Goal: Feedback & Contribution: Leave review/rating

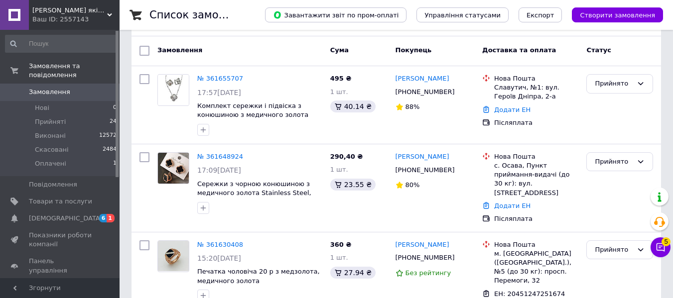
scroll to position [155, 0]
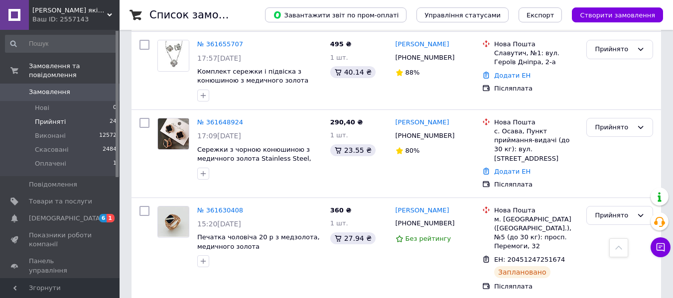
click at [55, 118] on span "Прийняті" at bounding box center [50, 122] width 31 height 9
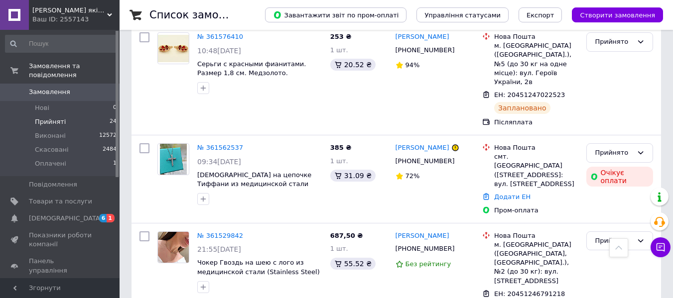
scroll to position [883, 0]
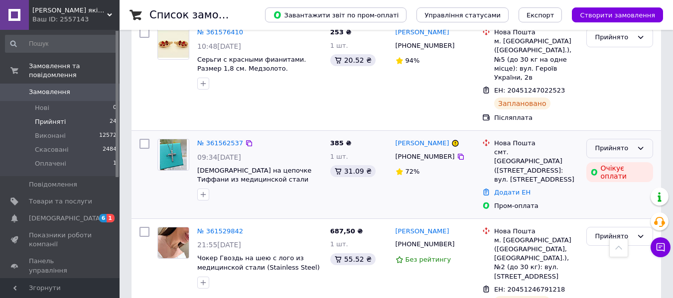
click at [623, 139] on div "Прийнято" at bounding box center [619, 148] width 67 height 19
click at [624, 178] on li "Скасовано" at bounding box center [620, 187] width 66 height 18
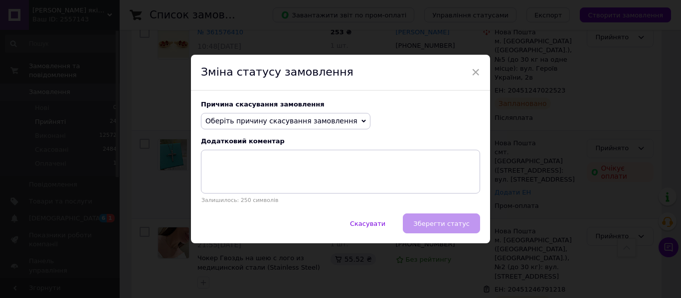
click at [259, 119] on span "Оберіть причину скасування замовлення" at bounding box center [281, 121] width 152 height 8
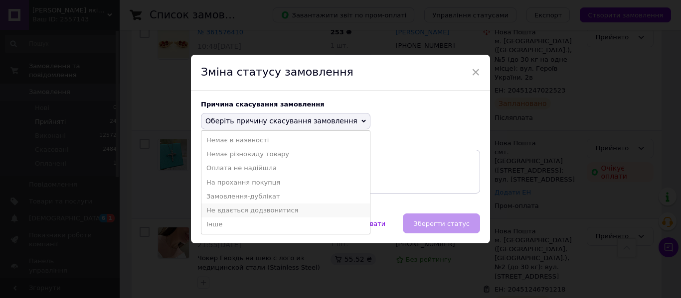
click at [259, 209] on li "Не вдається додзвонитися" at bounding box center [285, 211] width 168 height 14
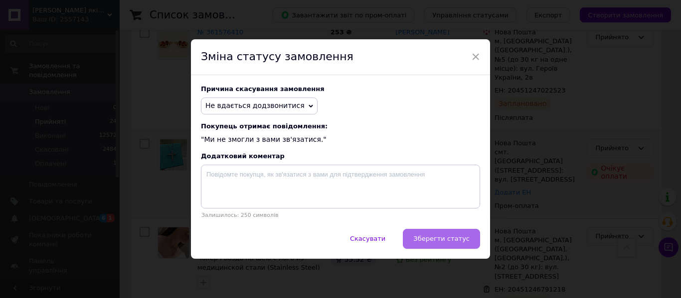
click at [430, 240] on span "Зберегти статус" at bounding box center [441, 238] width 56 height 7
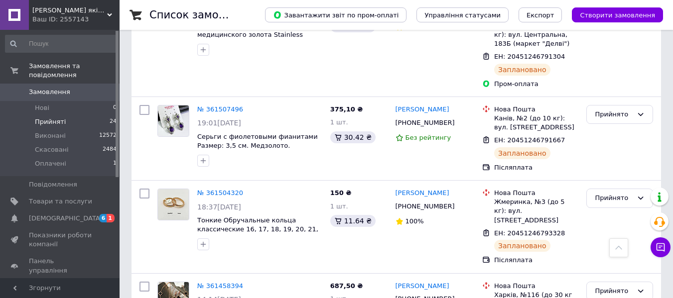
scroll to position [1372, 0]
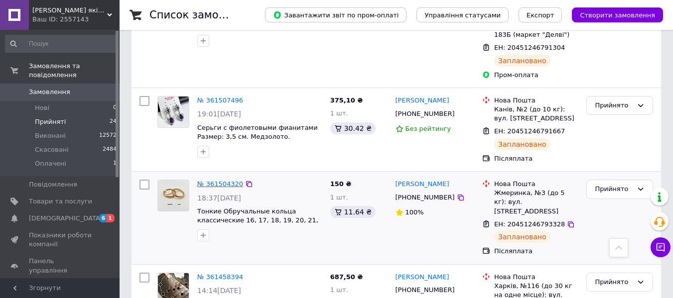
click at [221, 180] on link "№ 361504320" at bounding box center [220, 183] width 46 height 7
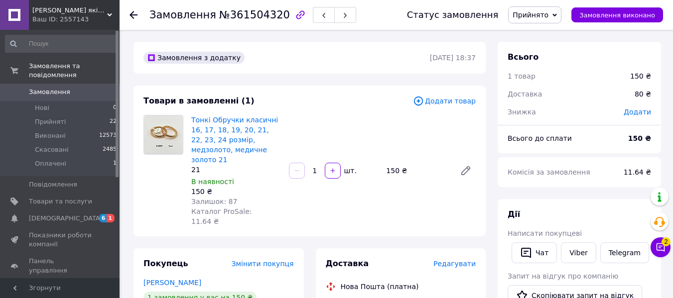
click at [133, 15] on use at bounding box center [134, 15] width 8 height 8
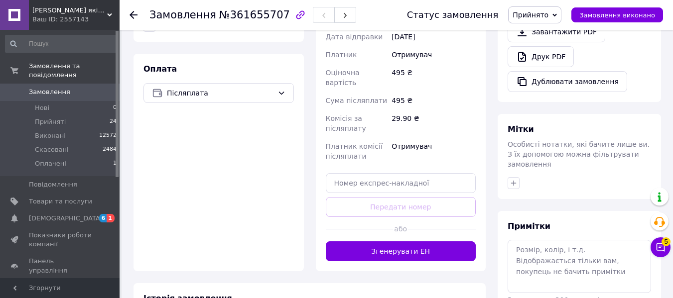
scroll to position [362, 0]
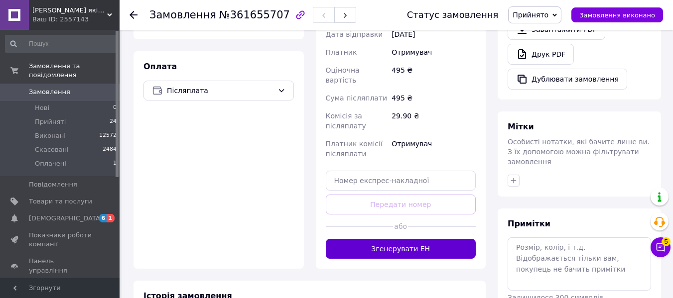
click at [392, 239] on button "Згенерувати ЕН" at bounding box center [401, 249] width 150 height 20
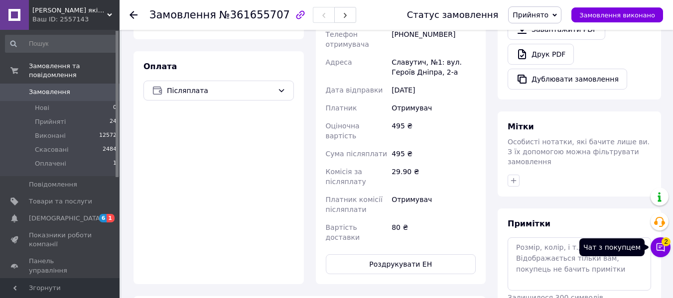
click at [662, 251] on icon at bounding box center [661, 248] width 10 height 10
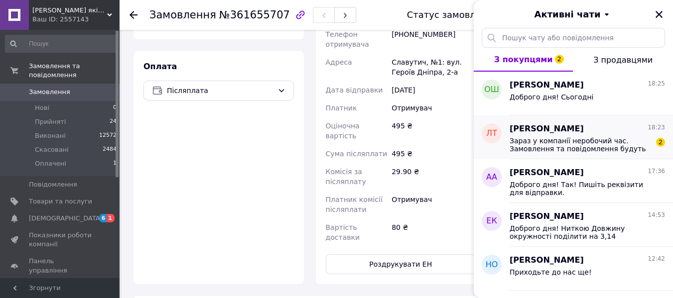
click at [591, 130] on div "Лидия Терехова 18:23" at bounding box center [587, 129] width 155 height 11
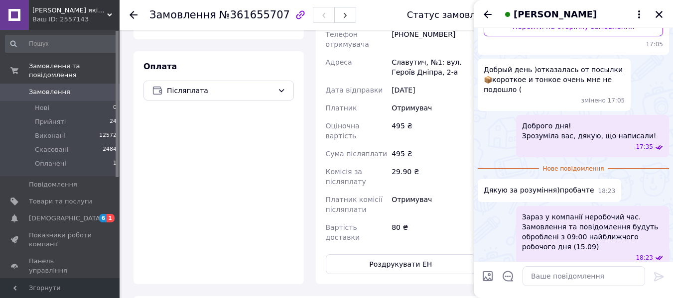
scroll to position [350, 0]
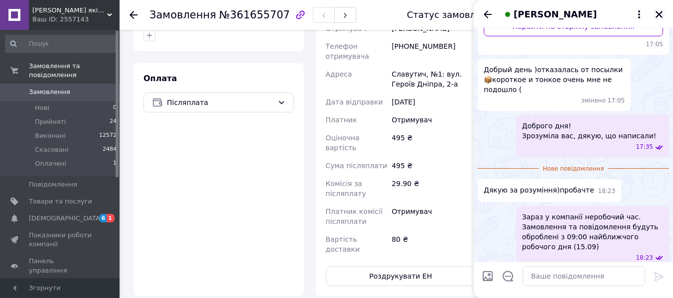
click at [656, 14] on icon "Закрити" at bounding box center [659, 14] width 9 height 9
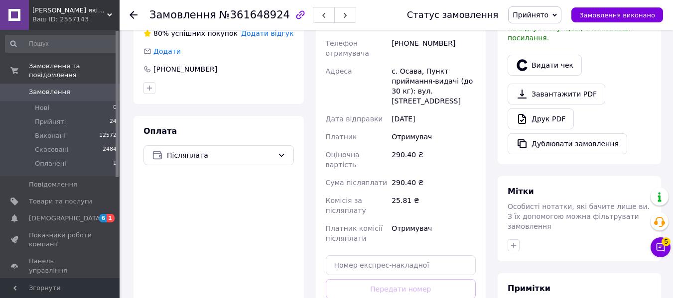
scroll to position [351, 0]
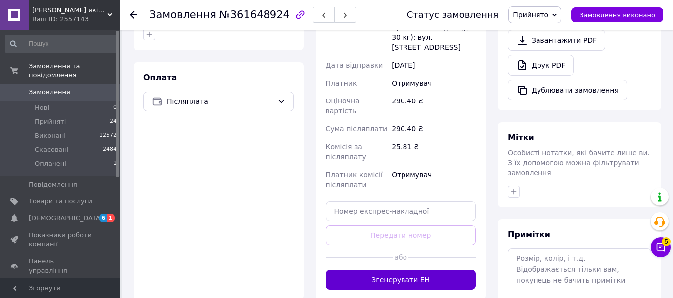
click at [392, 270] on button "Згенерувати ЕН" at bounding box center [401, 280] width 150 height 20
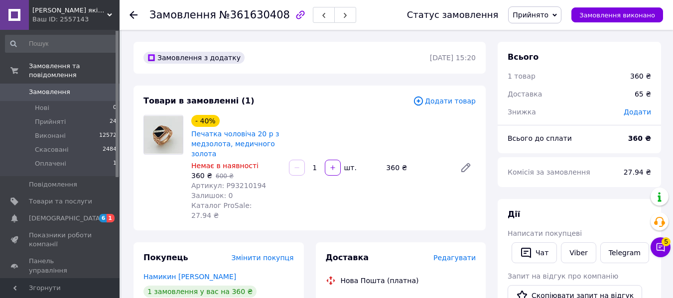
click at [455, 254] on span "Редагувати" at bounding box center [454, 258] width 42 height 8
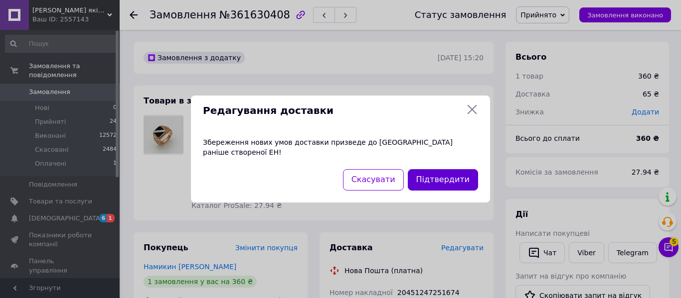
click at [439, 169] on button "Підтвердити" at bounding box center [443, 179] width 70 height 21
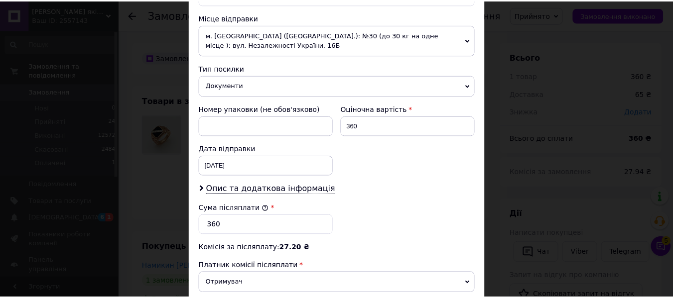
scroll to position [482, 0]
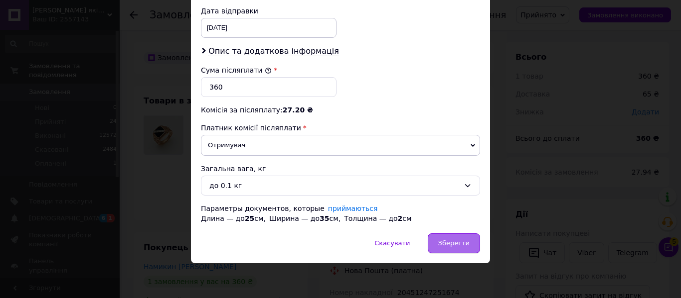
drag, startPoint x: 456, startPoint y: 255, endPoint x: 454, endPoint y: 243, distance: 12.1
click at [454, 243] on div "Скасувати   Зберегти" at bounding box center [340, 249] width 299 height 30
click at [454, 243] on span "Зберегти" at bounding box center [453, 243] width 31 height 7
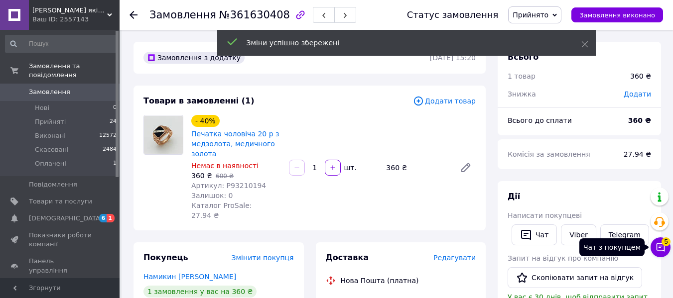
click at [659, 246] on icon at bounding box center [661, 248] width 8 height 8
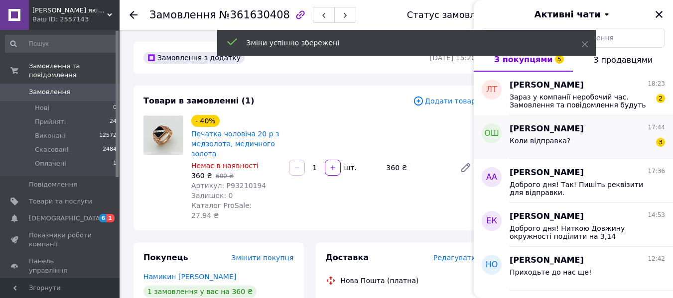
click at [622, 116] on div "Ольга Шепітка 17:44 Коли відправка? 3" at bounding box center [591, 138] width 163 height 44
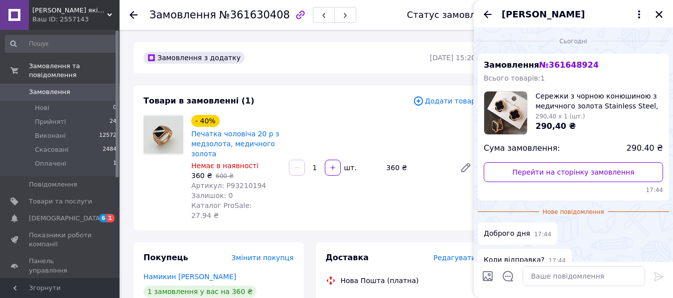
scroll to position [50, 0]
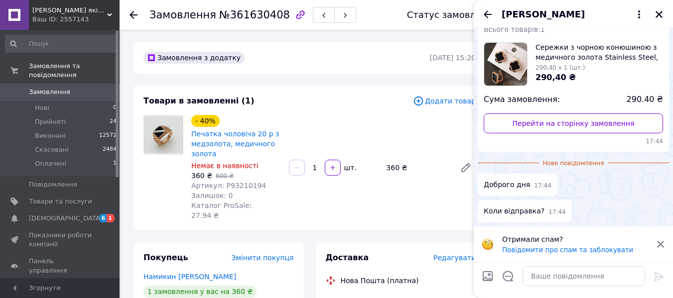
click at [665, 245] on icon at bounding box center [660, 244] width 9 height 9
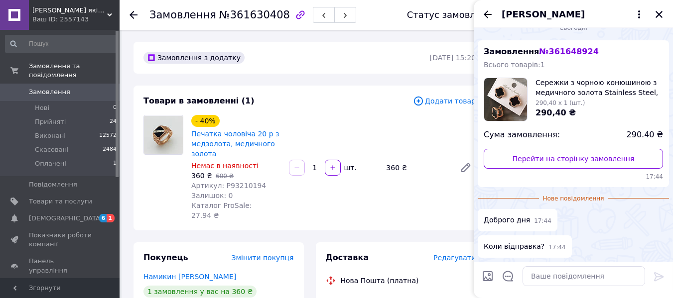
scroll to position [13, 0]
click at [575, 276] on textarea at bounding box center [584, 277] width 123 height 20
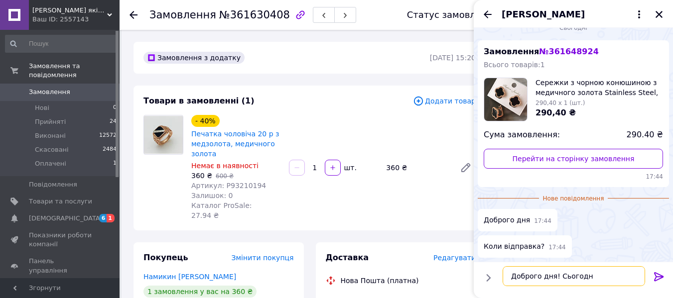
type textarea "Доброго дня! Сьогодні"
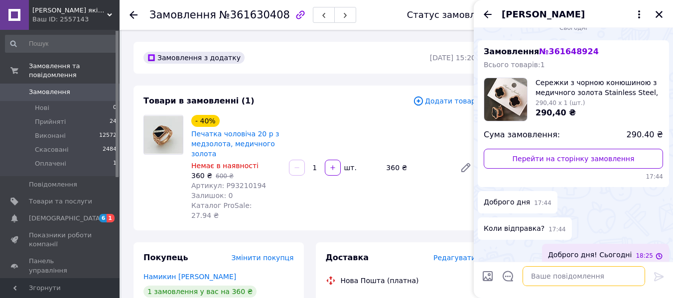
scroll to position [22, 0]
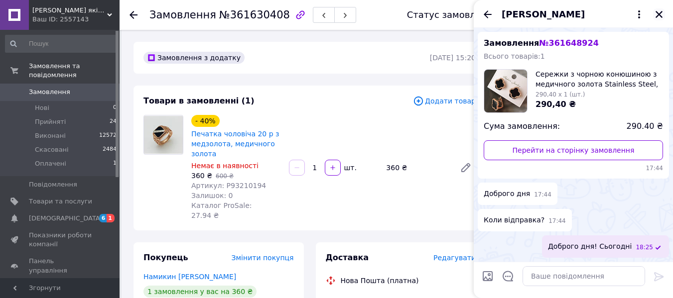
click at [660, 10] on icon "Закрити" at bounding box center [659, 14] width 9 height 9
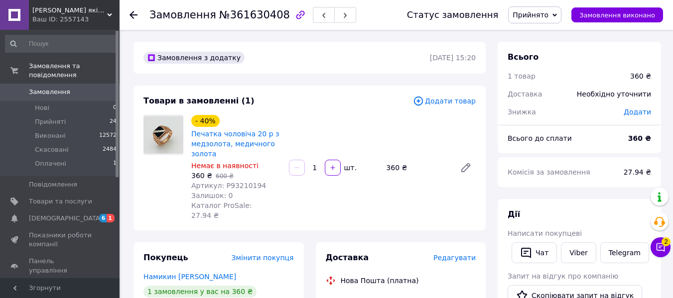
click at [660, 10] on button "Замовлення виконано" at bounding box center [617, 14] width 92 height 15
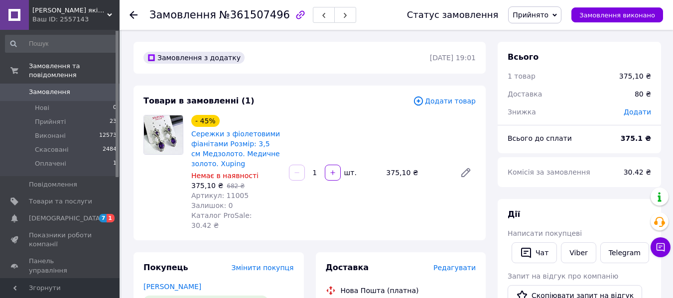
click at [457, 264] on span "Редагувати" at bounding box center [454, 268] width 42 height 8
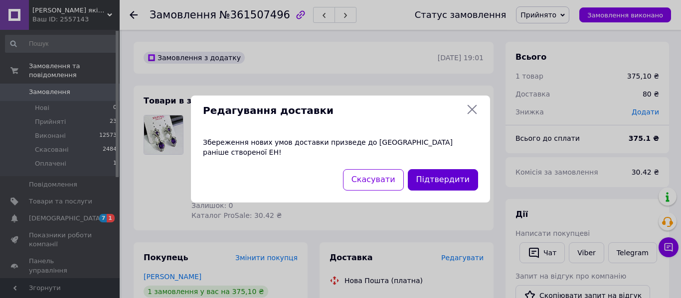
click at [469, 169] on button "Підтвердити" at bounding box center [443, 179] width 70 height 21
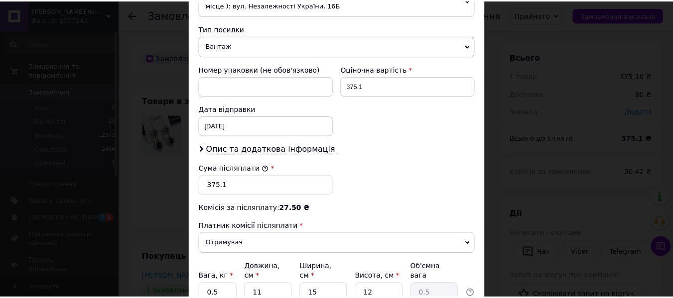
scroll to position [472, 0]
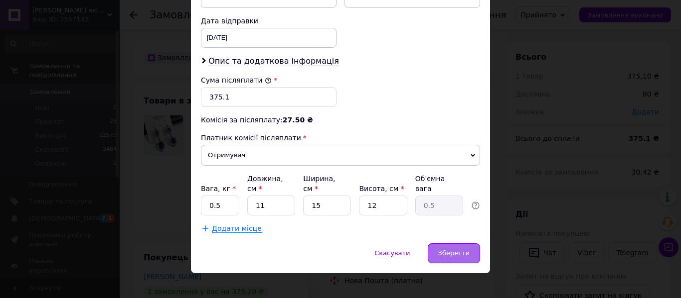
click at [448, 244] on div "Зберегти" at bounding box center [453, 254] width 52 height 20
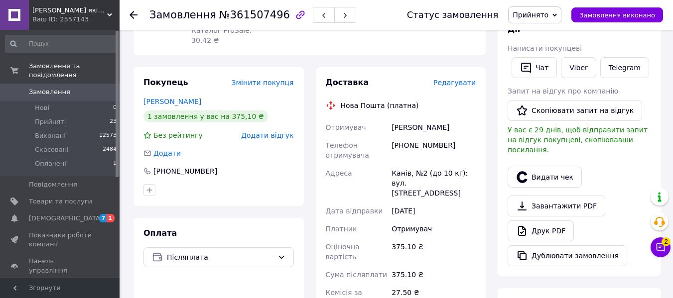
scroll to position [181, 0]
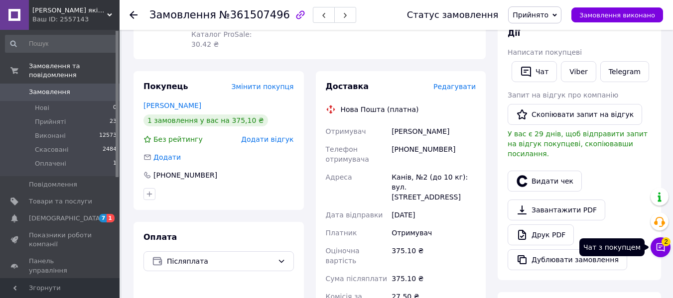
click at [661, 249] on icon at bounding box center [661, 248] width 10 height 10
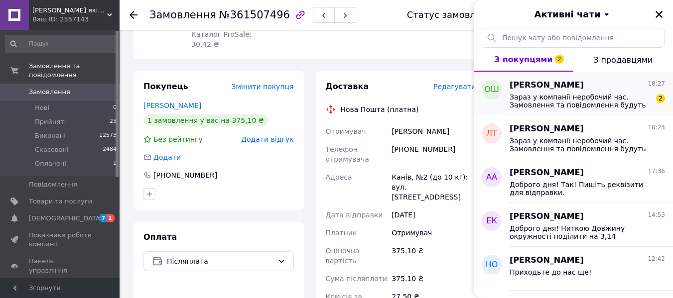
click at [605, 106] on span "Зараз у компанії неробочий час. Замовлення та повідомлення будуть оброблені з 0…" at bounding box center [581, 101] width 142 height 16
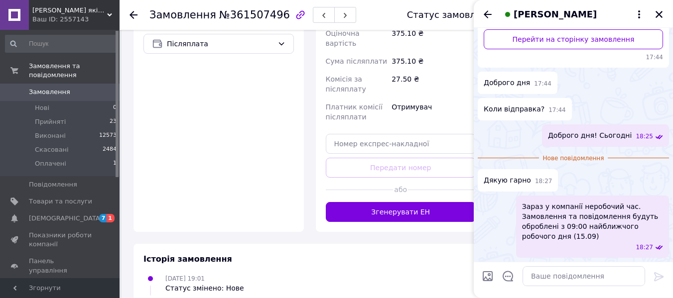
scroll to position [423, 0]
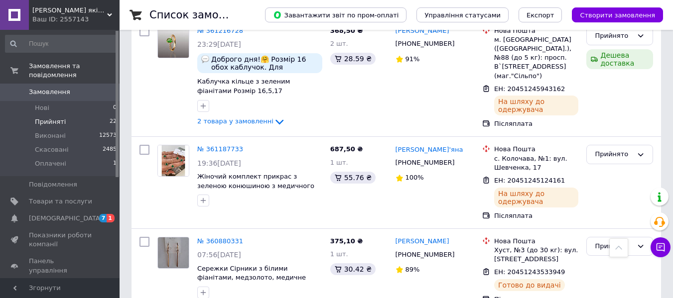
scroll to position [2116, 0]
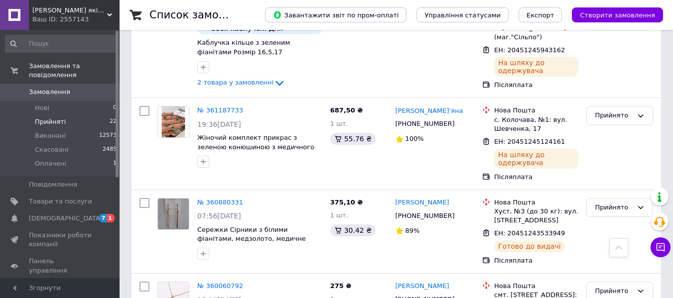
click at [46, 118] on span "Прийняті" at bounding box center [50, 122] width 31 height 9
click at [70, 7] on span "GoldRich - Магазин якісної ювелірної біжутерії" at bounding box center [69, 10] width 75 height 9
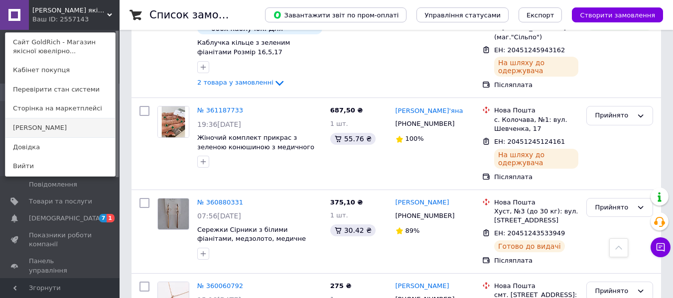
click at [68, 132] on link "[PERSON_NAME]" at bounding box center [60, 128] width 110 height 19
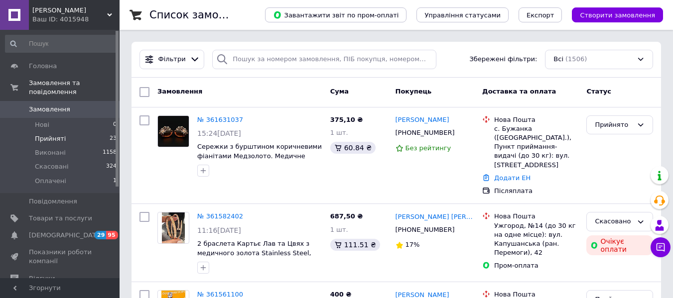
click at [48, 135] on span "Прийняті" at bounding box center [50, 139] width 31 height 9
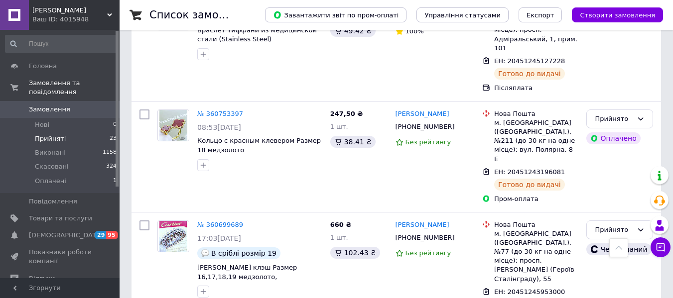
scroll to position [1690, 0]
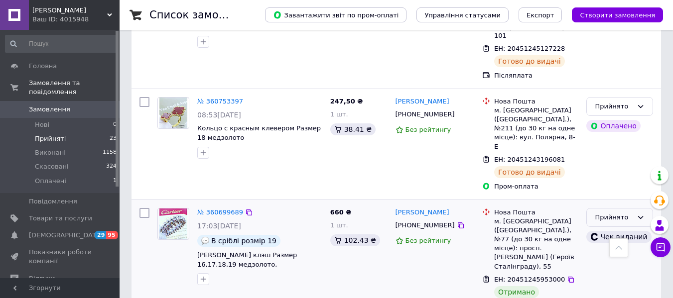
click at [607, 213] on div "Прийнято" at bounding box center [614, 218] width 38 height 10
click at [607, 229] on li "Виконано" at bounding box center [620, 238] width 66 height 18
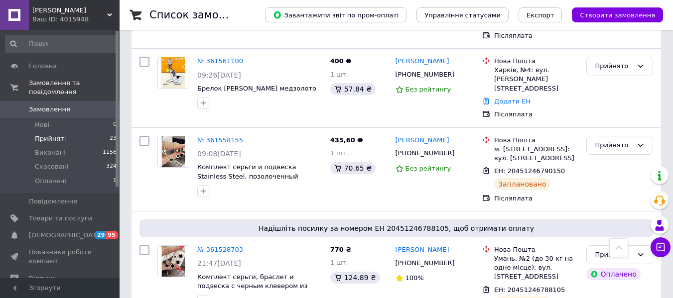
scroll to position [197, 0]
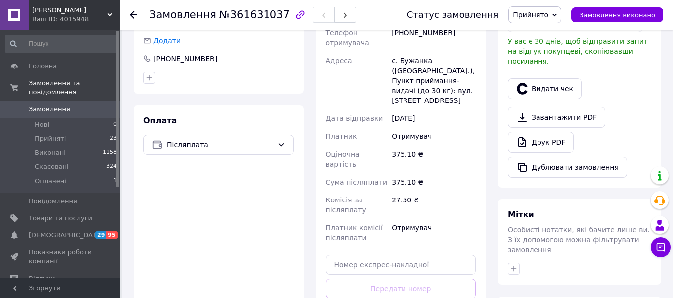
scroll to position [344, 0]
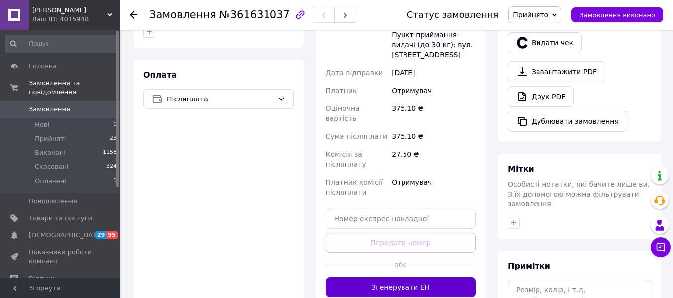
click at [445, 278] on button "Згенерувати ЕН" at bounding box center [401, 288] width 150 height 20
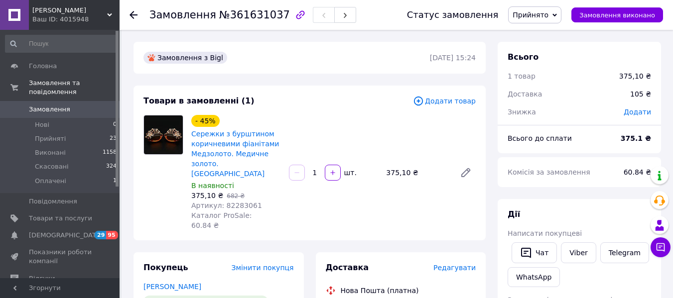
scroll to position [80, 0]
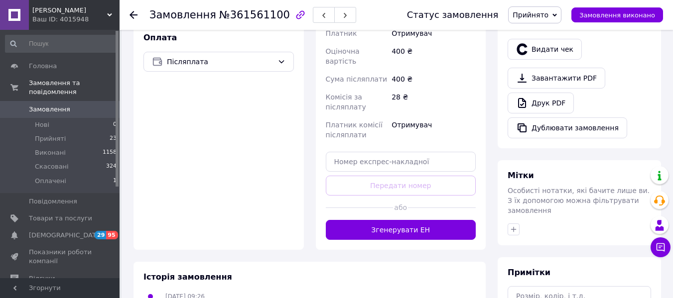
scroll to position [349, 0]
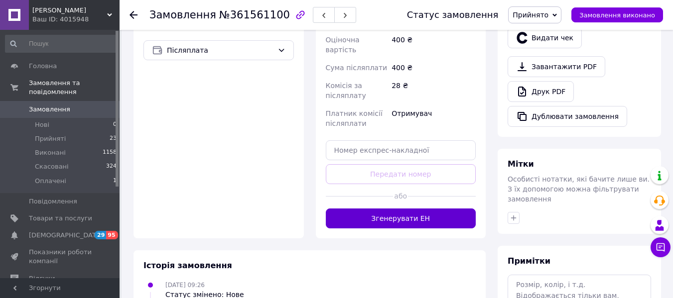
click at [377, 209] on button "Згенерувати ЕН" at bounding box center [401, 219] width 150 height 20
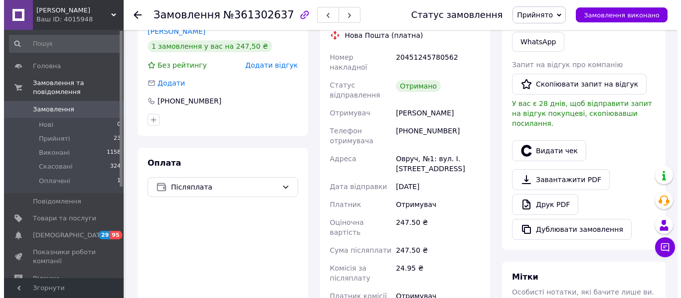
scroll to position [242, 0]
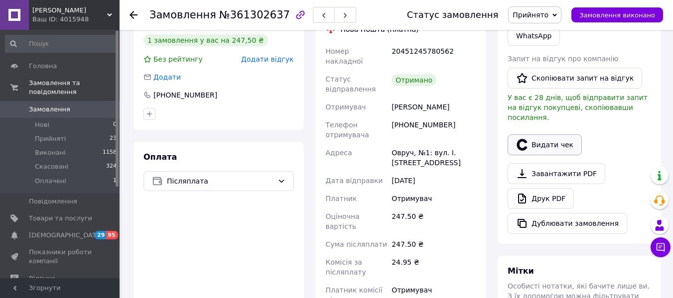
click at [554, 135] on button "Видати чек" at bounding box center [545, 145] width 74 height 21
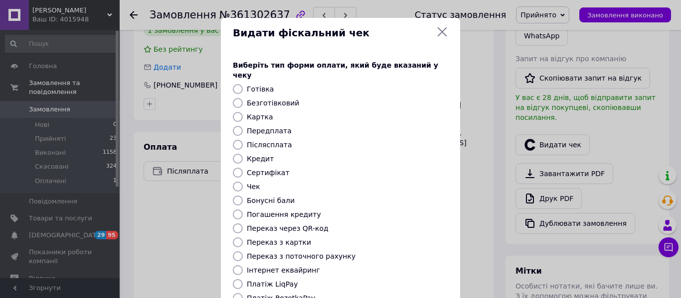
click at [235, 140] on input "Післясплата" at bounding box center [238, 145] width 10 height 10
radio input "true"
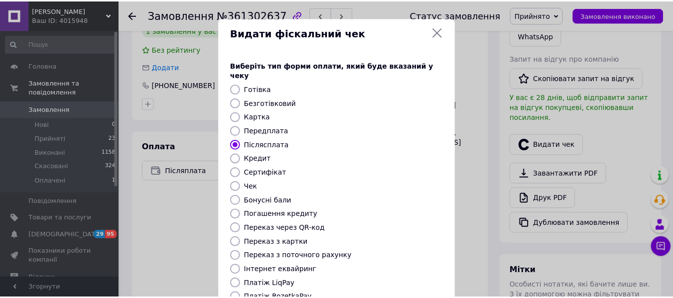
scroll to position [130, 0]
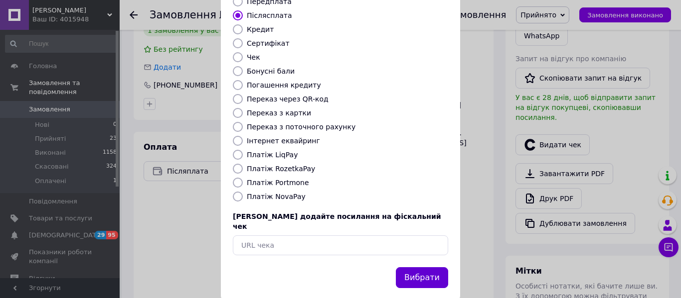
click at [427, 268] on button "Вибрати" at bounding box center [422, 278] width 52 height 21
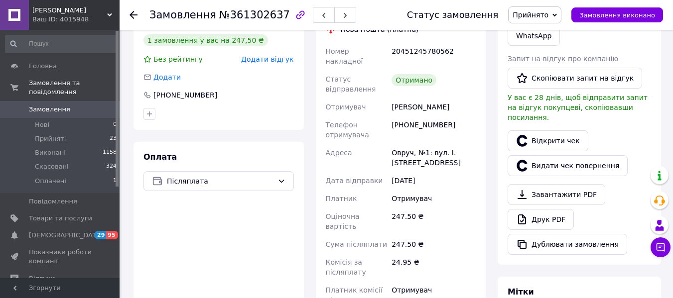
scroll to position [119, 0]
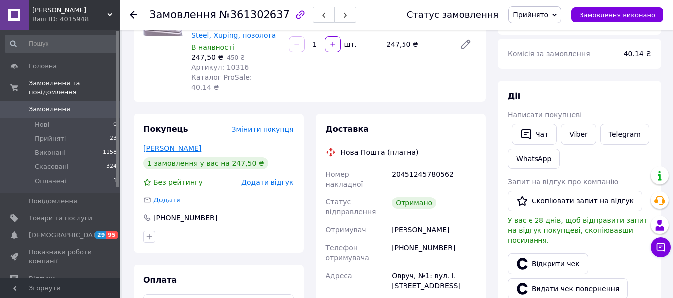
click at [192, 144] on link "Колесник Анастасія" at bounding box center [172, 148] width 58 height 8
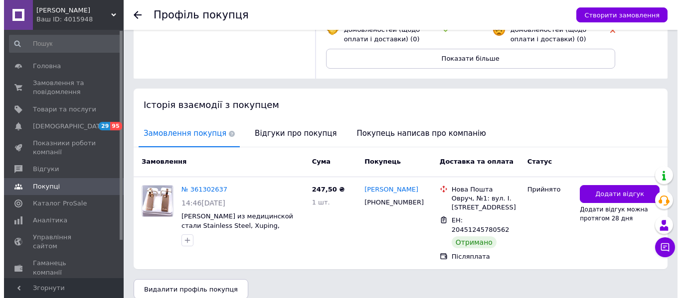
scroll to position [142, 0]
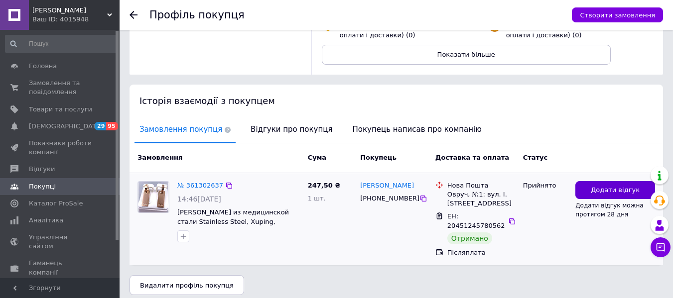
click at [606, 187] on span "Додати відгук" at bounding box center [615, 190] width 49 height 9
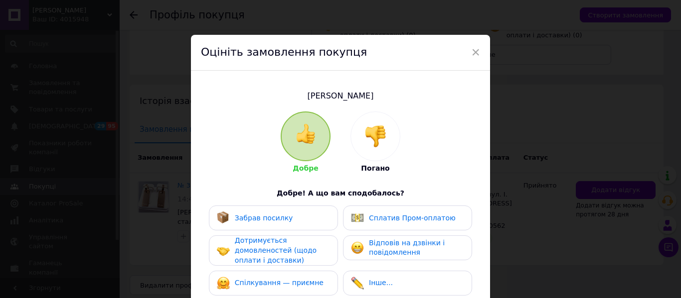
click at [297, 213] on div "Забрав посилку" at bounding box center [273, 218] width 113 height 13
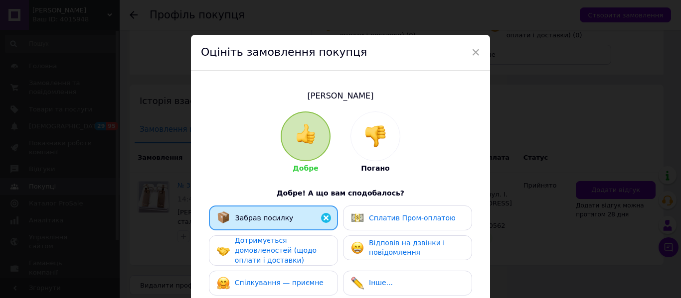
drag, startPoint x: 292, startPoint y: 249, endPoint x: 292, endPoint y: 286, distance: 37.4
click at [292, 286] on div "Забрав посилку Сплатив Пром-оплатою Дотримується домовленостей (щодо оплати і д…" at bounding box center [340, 253] width 269 height 95
click at [292, 286] on span "Спілкування — приємне" at bounding box center [279, 283] width 89 height 8
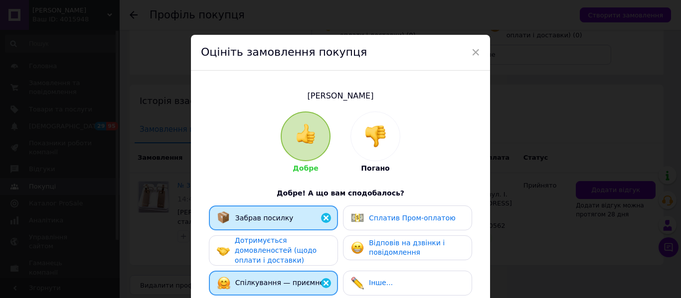
click at [292, 257] on div "Дотримується домовленостей (щодо оплати і доставки)" at bounding box center [282, 250] width 95 height 29
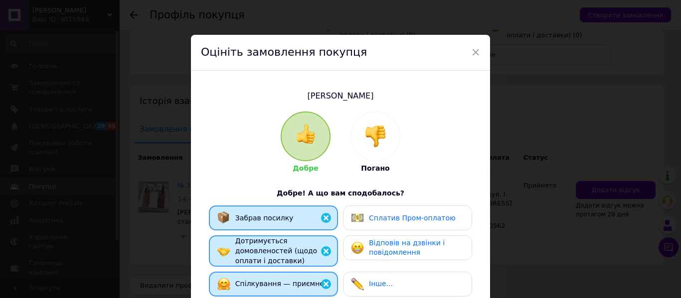
click at [399, 245] on span "Відповів на дзвінки і повідомлення" at bounding box center [407, 248] width 76 height 18
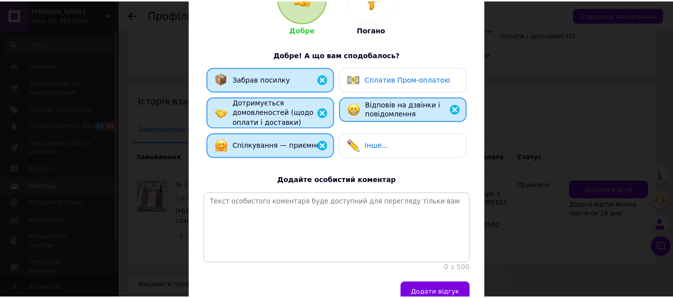
scroll to position [146, 0]
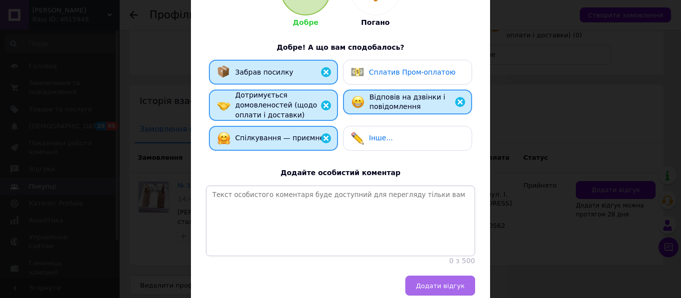
click at [441, 290] on span "Додати відгук" at bounding box center [440, 286] width 49 height 7
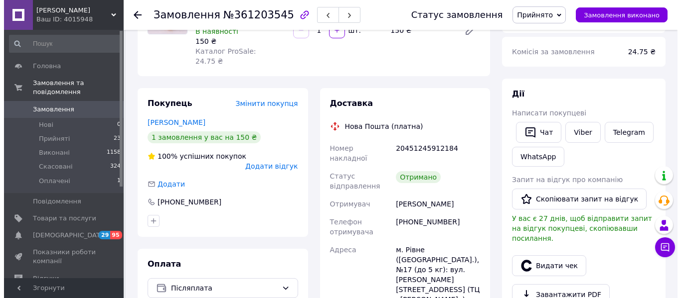
scroll to position [133, 0]
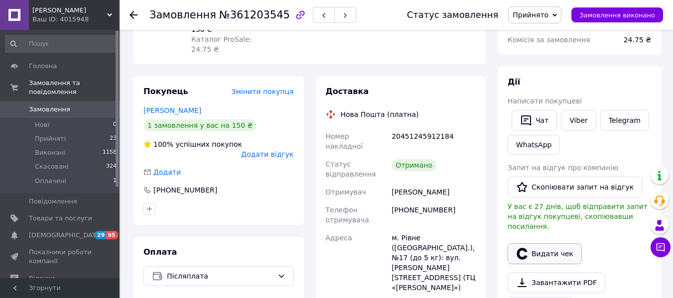
click at [551, 244] on button "Видати чек" at bounding box center [545, 254] width 74 height 21
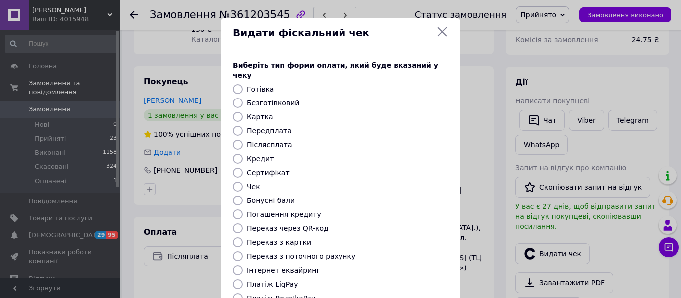
click at [238, 140] on input "Післясплата" at bounding box center [238, 145] width 10 height 10
radio input "true"
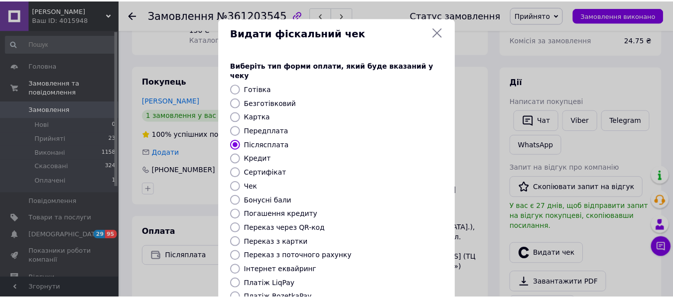
scroll to position [130, 0]
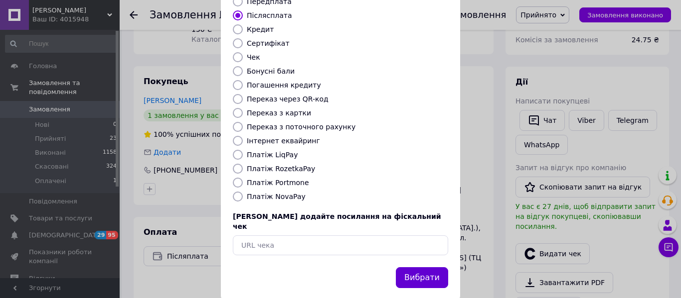
click at [426, 268] on button "Вибрати" at bounding box center [422, 278] width 52 height 21
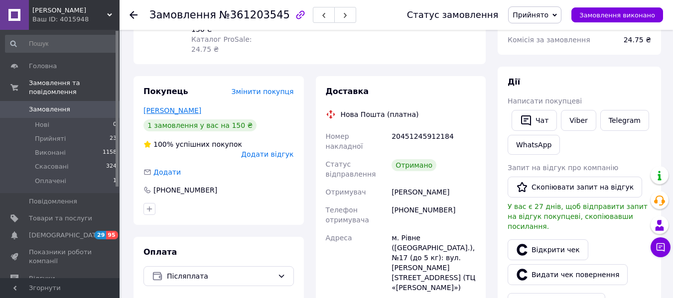
click at [179, 107] on link "[PERSON_NAME]" at bounding box center [172, 111] width 58 height 8
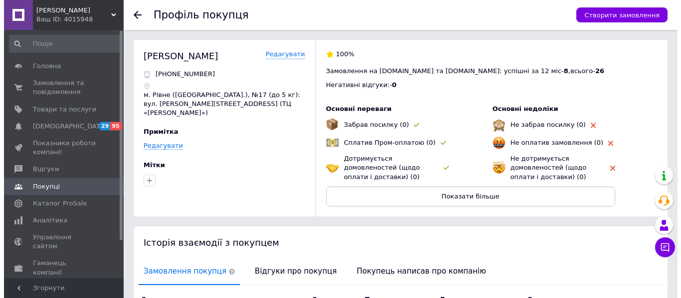
scroll to position [167, 0]
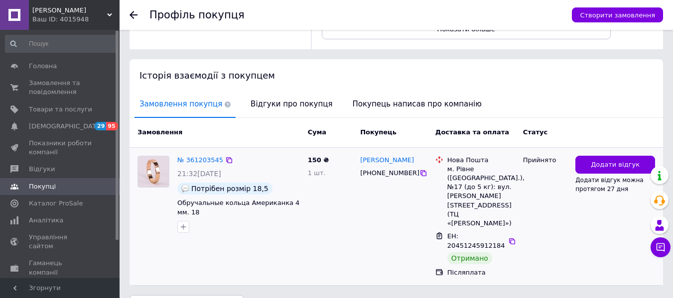
click at [619, 155] on div "Додати відгук Додати відгук можна протягом 27 дня" at bounding box center [615, 217] width 88 height 130
click at [618, 163] on span "Додати відгук" at bounding box center [615, 164] width 49 height 9
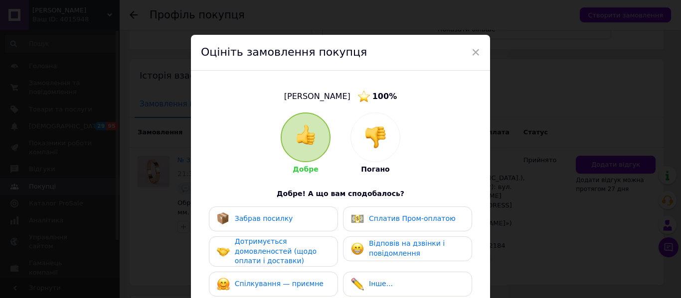
click at [288, 215] on div "Забрав посилку" at bounding box center [273, 219] width 113 height 13
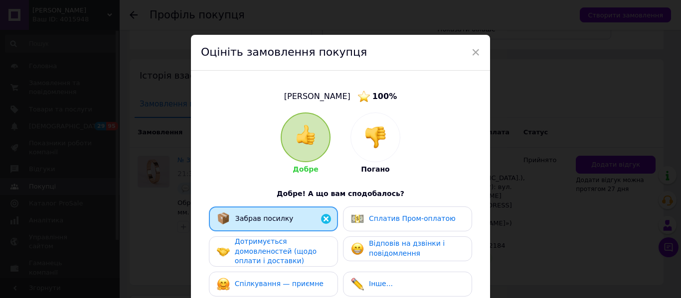
click at [290, 250] on span "Дотримується домовленостей (щодо оплати і доставки)" at bounding box center [276, 251] width 82 height 27
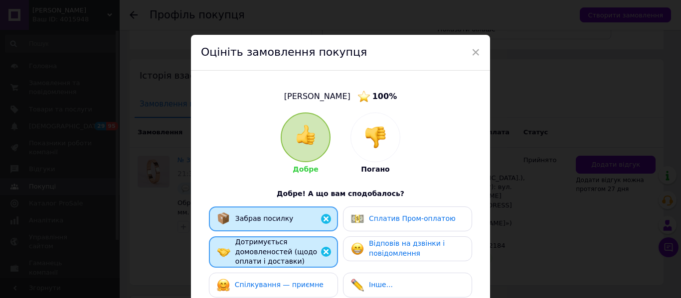
drag, startPoint x: 291, startPoint y: 287, endPoint x: 422, endPoint y: 237, distance: 139.9
click at [422, 237] on div "Забрав посилку Сплатив Пром-оплатою Дотримується домовленостей (щодо оплати і д…" at bounding box center [340, 255] width 269 height 96
click at [422, 237] on div "Відповів на дзвінки і повідомлення" at bounding box center [407, 249] width 129 height 25
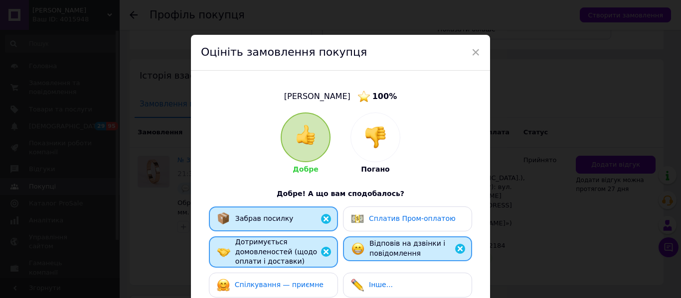
click at [307, 278] on div "Спілкування — приємне" at bounding box center [273, 285] width 129 height 25
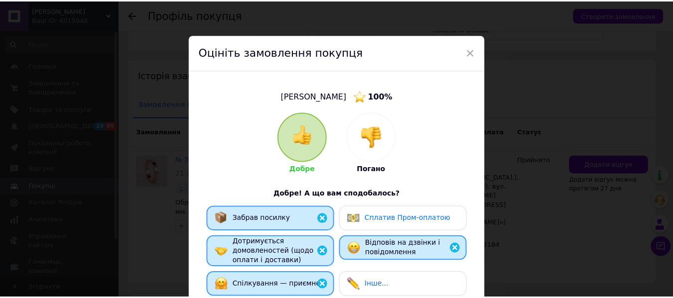
scroll to position [176, 0]
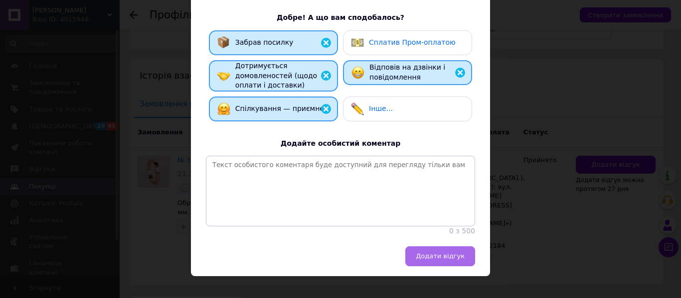
click at [451, 260] on span "Додати відгук" at bounding box center [440, 256] width 49 height 7
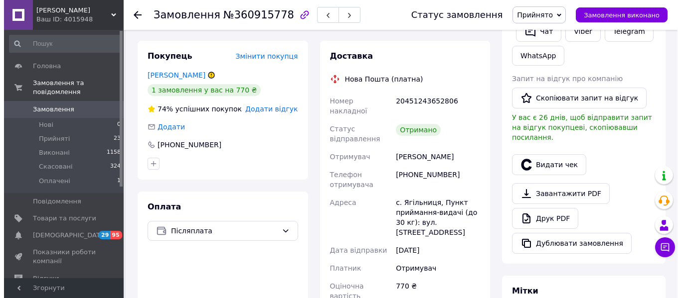
scroll to position [233, 0]
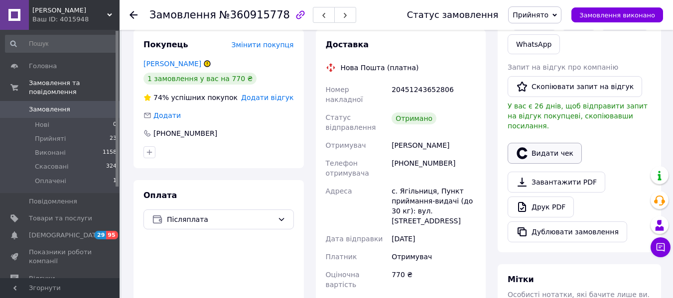
click at [544, 143] on button "Видати чек" at bounding box center [545, 153] width 74 height 21
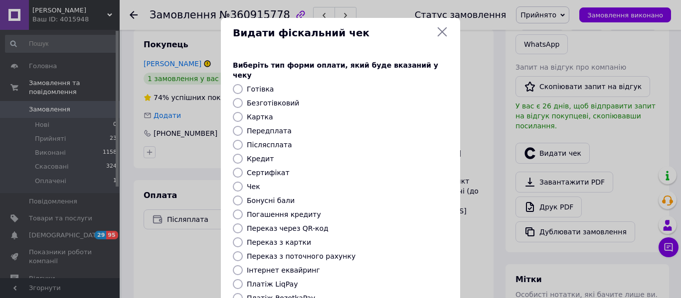
click at [236, 140] on input "Післясплата" at bounding box center [238, 145] width 10 height 10
radio input "true"
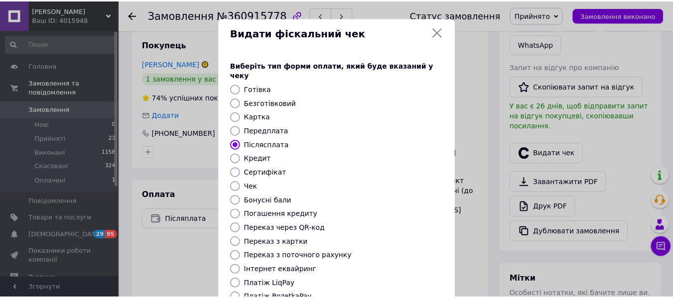
scroll to position [130, 0]
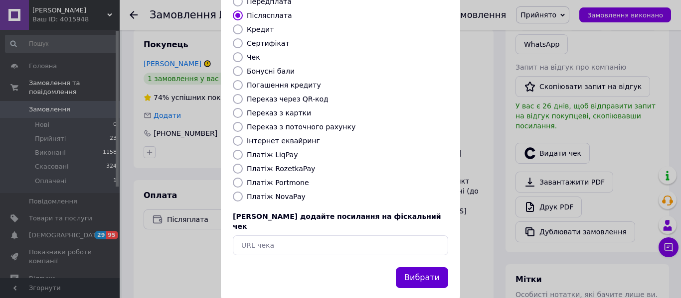
click at [422, 268] on button "Вибрати" at bounding box center [422, 278] width 52 height 21
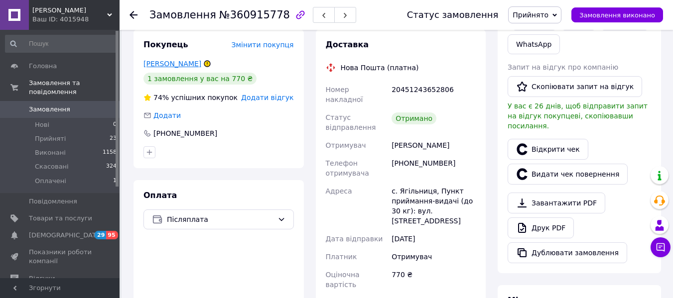
click at [178, 60] on link "[PERSON_NAME]" at bounding box center [172, 64] width 58 height 8
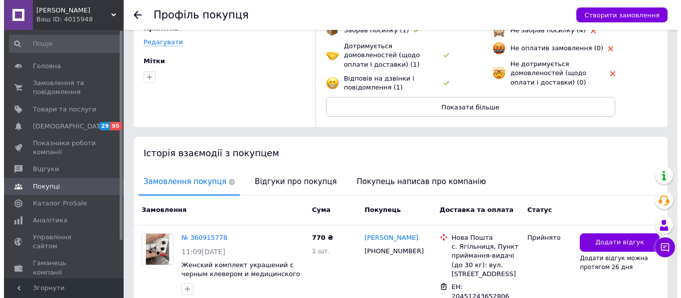
scroll to position [114, 0]
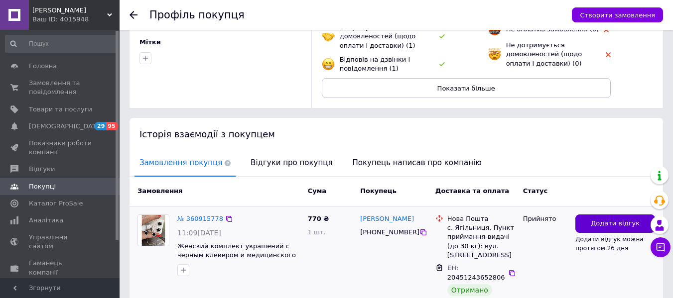
drag, startPoint x: 601, startPoint y: 227, endPoint x: 599, endPoint y: 215, distance: 11.6
click at [599, 215] on button "Додати відгук" at bounding box center [615, 224] width 80 height 18
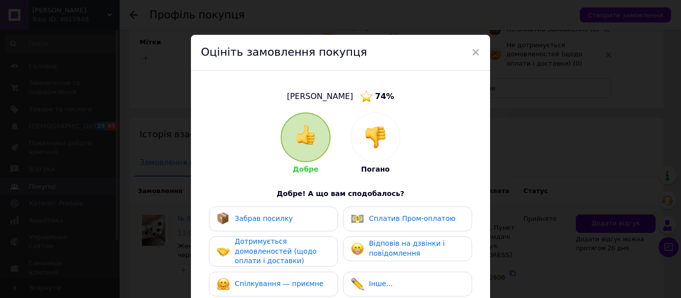
click at [599, 215] on div "× Оцініть замовлення покупця [PERSON_NAME] 74 % Добре Погано Добре! А що вам сп…" at bounding box center [340, 149] width 681 height 298
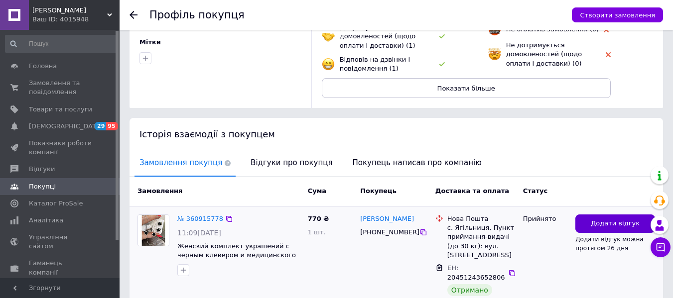
click at [605, 222] on span "Додати відгук" at bounding box center [615, 223] width 49 height 9
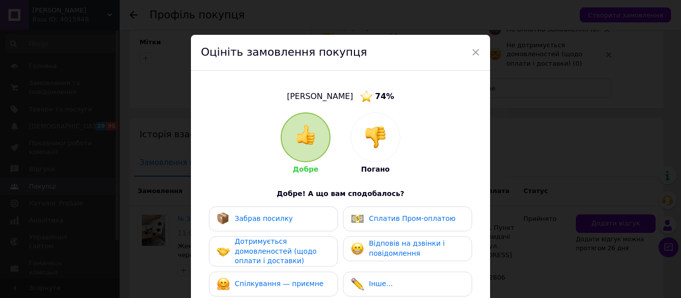
click at [287, 220] on div "Забрав посилку" at bounding box center [273, 219] width 113 height 13
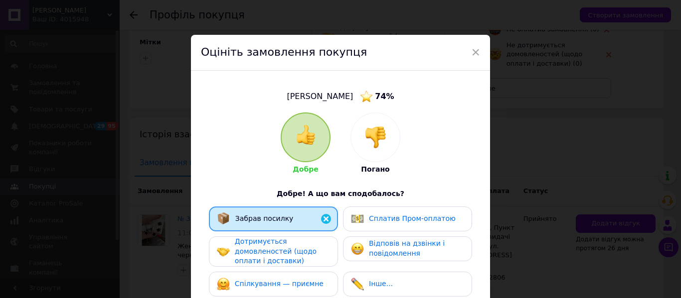
click at [284, 248] on span "Дотримується домовленостей (щодо оплати і доставки)" at bounding box center [276, 251] width 82 height 27
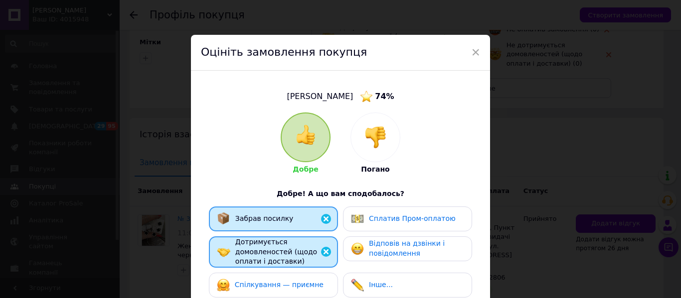
click at [283, 288] on span "Спілкування — приємне" at bounding box center [279, 285] width 89 height 8
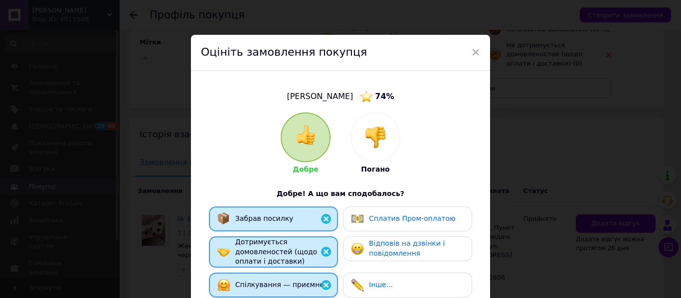
click at [393, 256] on span "Відповів на дзвінки і повідомлення" at bounding box center [407, 249] width 76 height 18
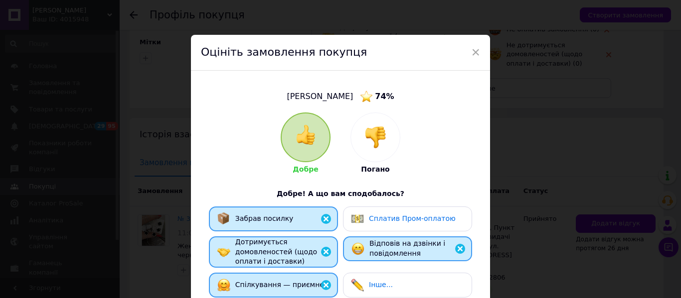
scroll to position [185, 0]
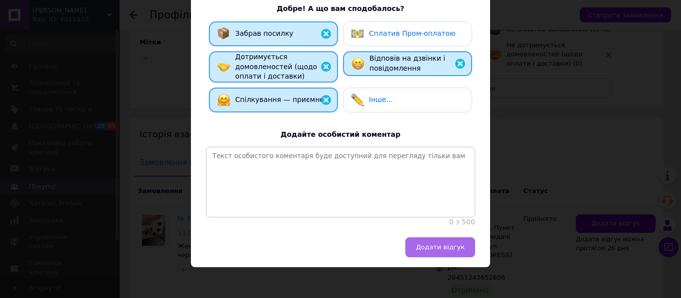
click at [428, 251] on span "Додати відгук" at bounding box center [440, 247] width 49 height 7
